Goal: Task Accomplishment & Management: Complete application form

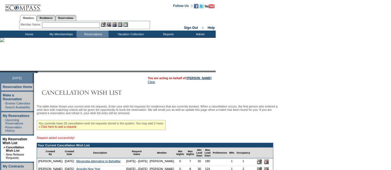
click at [76, 129] on link "» Click here to add a request" at bounding box center [57, 126] width 38 height 3
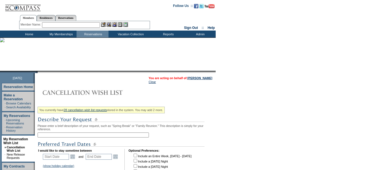
click at [65, 133] on input "text" at bounding box center [93, 135] width 111 height 5
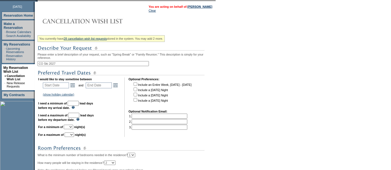
scroll to position [73, 0]
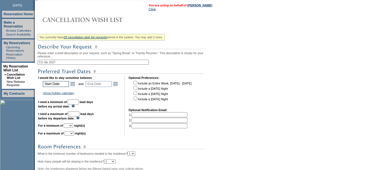
type input "CO Ski 2027"
click at [64, 83] on input "text" at bounding box center [56, 84] width 26 height 6
type input "[DATE]"
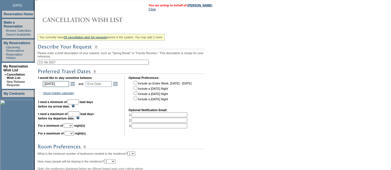
type input "[DATE]"
type input "457"
click at [89, 92] on td "(show holiday calendar) [DATE]: [DATE] - [DATE] Christmas: [DATE] - [DATE] New …" at bounding box center [81, 93] width 78 height 5
click at [75, 84] on link "Open the calendar popup." at bounding box center [73, 84] width 6 height 6
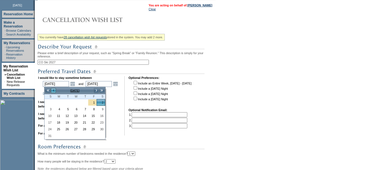
click at [51, 90] on link "<" at bounding box center [54, 91] width 6 height 6
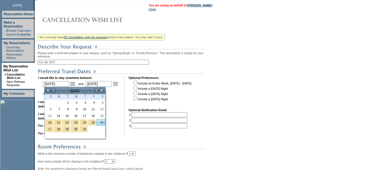
click at [100, 122] on link "26" at bounding box center [101, 123] width 8 height 6
type input "[DATE]"
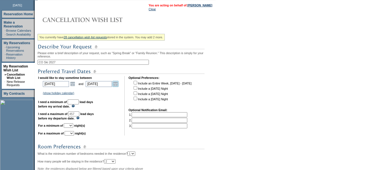
click at [115, 85] on link "Open the calendar popup." at bounding box center [115, 84] width 6 height 6
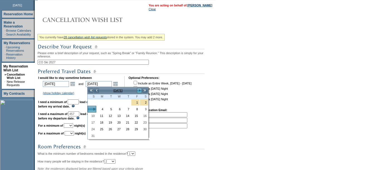
click at [139, 88] on link ">" at bounding box center [140, 91] width 6 height 6
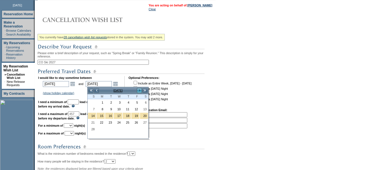
click at [139, 88] on link ">" at bounding box center [140, 91] width 6 height 6
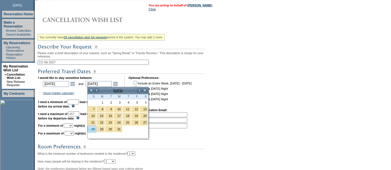
click at [92, 129] on link "28" at bounding box center [92, 129] width 8 height 6
type input "[DATE]"
type input "541"
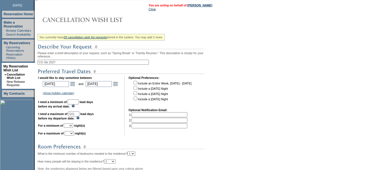
click at [79, 103] on input "text" at bounding box center [73, 102] width 11 height 5
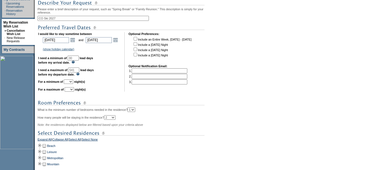
scroll to position [118, 0]
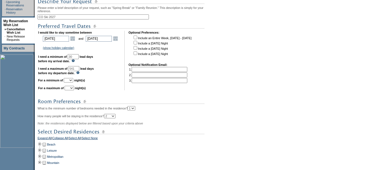
type input "30"
click at [73, 80] on select "1 2 3 4 5 6 7 8 9 10 11 12 13 14" at bounding box center [68, 80] width 9 height 4
select select "5"
click at [70, 78] on select "1 2 3 4 5 6 7 8 9 10 11 12 13 14" at bounding box center [68, 80] width 9 height 4
click at [75, 90] on table "I would like to stay sometime between [DATE] [DATE] Open the calendar popup. <<…" at bounding box center [115, 61] width 155 height 62
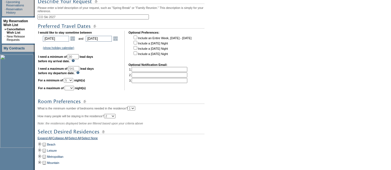
click at [74, 87] on select "1 2 3 4 5 6 7 8 9 10 11 12 13 14" at bounding box center [69, 88] width 9 height 4
select select "7"
click at [71, 86] on select "1 2 3 4 5 6 7 8 9 10 11 12 13 14" at bounding box center [69, 88] width 9 height 4
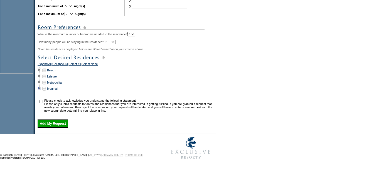
click at [41, 88] on td at bounding box center [40, 89] width 4 height 6
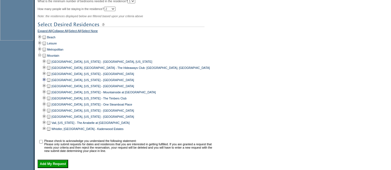
scroll to position [230, 0]
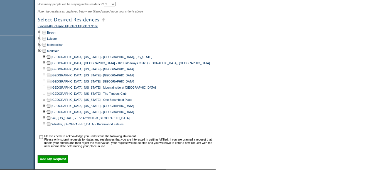
click at [50, 56] on td at bounding box center [48, 57] width 4 height 6
click at [50, 93] on td at bounding box center [48, 94] width 4 height 6
click at [50, 99] on td at bounding box center [48, 100] width 4 height 6
click at [50, 113] on td at bounding box center [48, 112] width 4 height 6
click at [51, 117] on td at bounding box center [48, 118] width 4 height 6
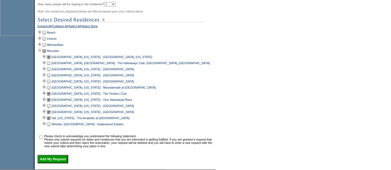
click at [42, 139] on input "checkbox" at bounding box center [41, 137] width 4 height 4
checkbox input "true"
click at [58, 159] on input "Add My Request" at bounding box center [53, 159] width 31 height 8
